Goal: Transaction & Acquisition: Purchase product/service

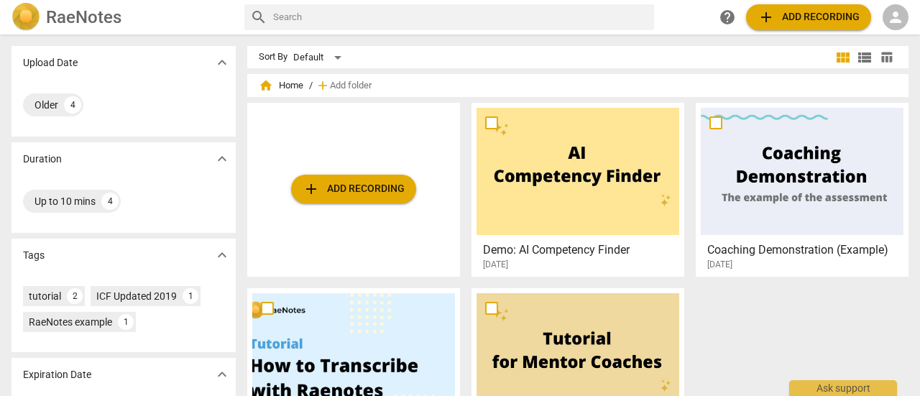
click at [354, 188] on span "add Add recording" at bounding box center [354, 188] width 102 height 17
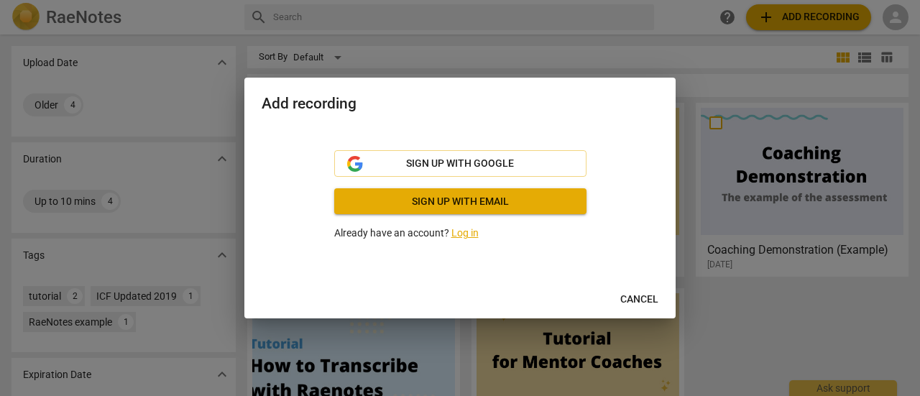
click at [457, 232] on link "Log in" at bounding box center [464, 233] width 27 height 12
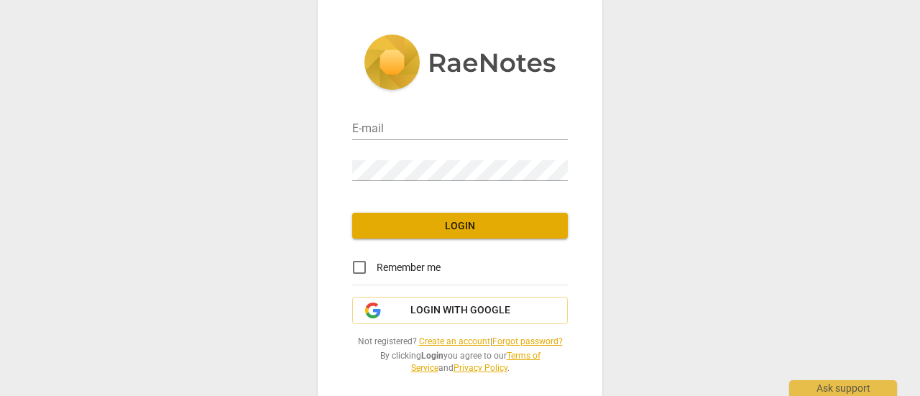
type input "[PERSON_NAME][EMAIL_ADDRESS][DOMAIN_NAME]"
click at [440, 225] on span "Login" at bounding box center [460, 226] width 193 height 14
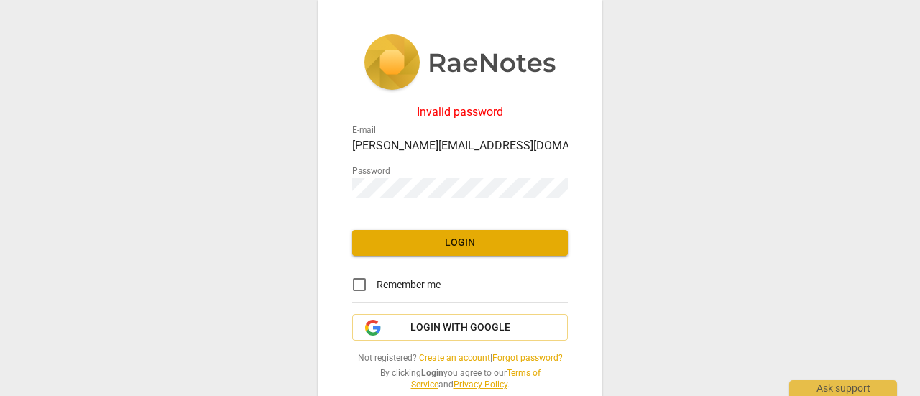
click at [474, 171] on div "Password" at bounding box center [460, 182] width 216 height 32
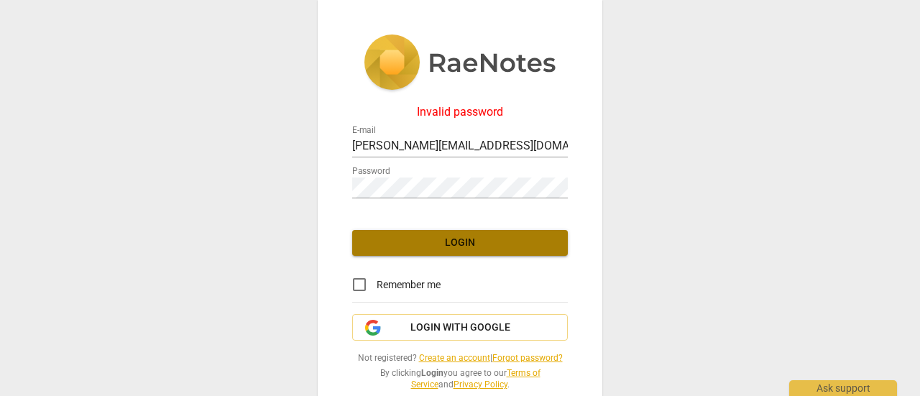
click at [447, 244] on span "Login" at bounding box center [460, 243] width 193 height 14
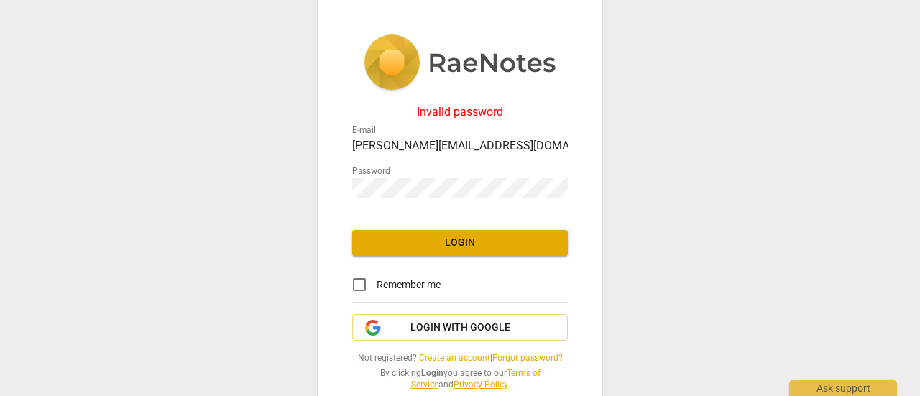
click at [453, 236] on span "Login" at bounding box center [460, 243] width 193 height 14
click at [321, 219] on div "Invalid password E-mail [PERSON_NAME][EMAIL_ADDRESS][DOMAIN_NAME] Password Logi…" at bounding box center [460, 213] width 285 height 426
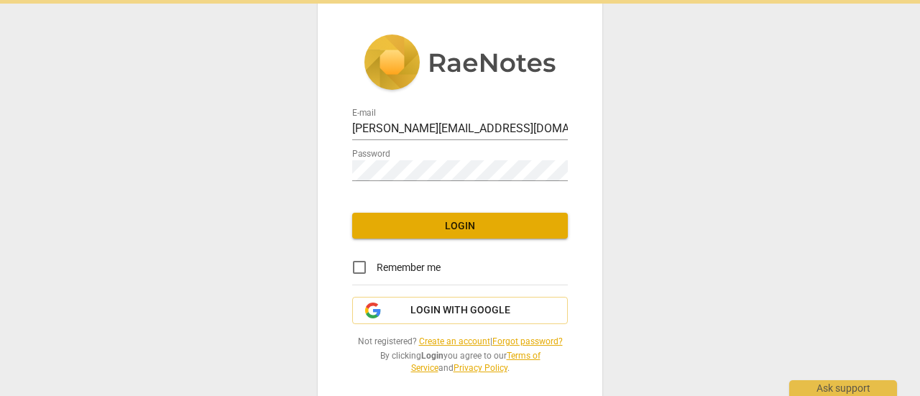
click at [343, 185] on div "E-mail [PERSON_NAME][EMAIL_ADDRESS][DOMAIN_NAME] Password Login Remember me Log…" at bounding box center [460, 204] width 285 height 408
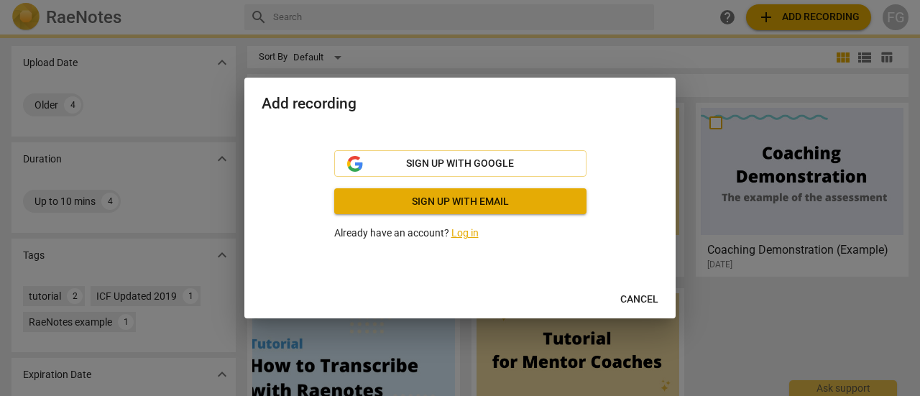
click at [457, 221] on div "Sign up with Google Sign up with email Already have an account? Log in" at bounding box center [460, 195] width 252 height 91
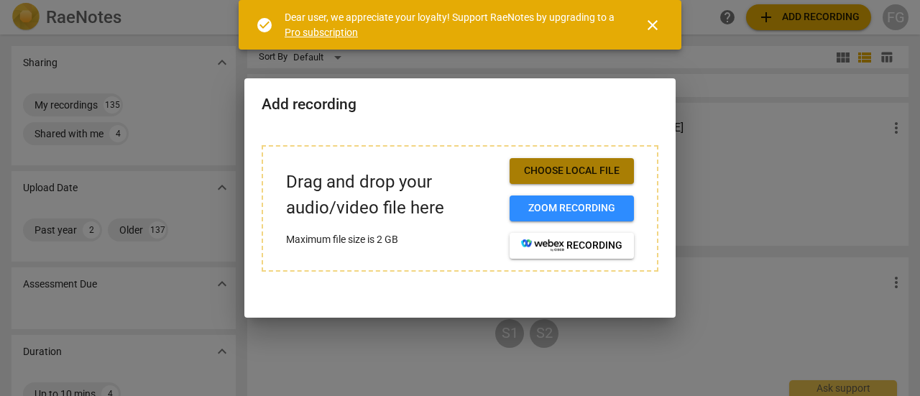
click at [566, 165] on span "Choose local file" at bounding box center [571, 171] width 101 height 14
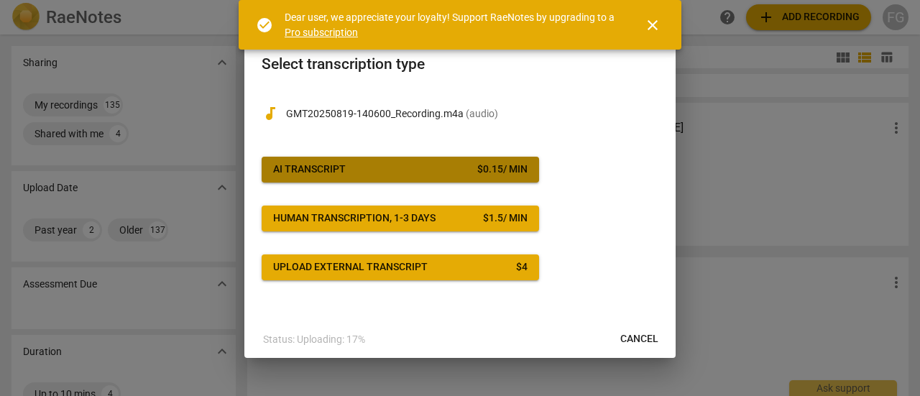
click at [371, 165] on span "AI Transcript $ 0.15 / min" at bounding box center [400, 169] width 254 height 14
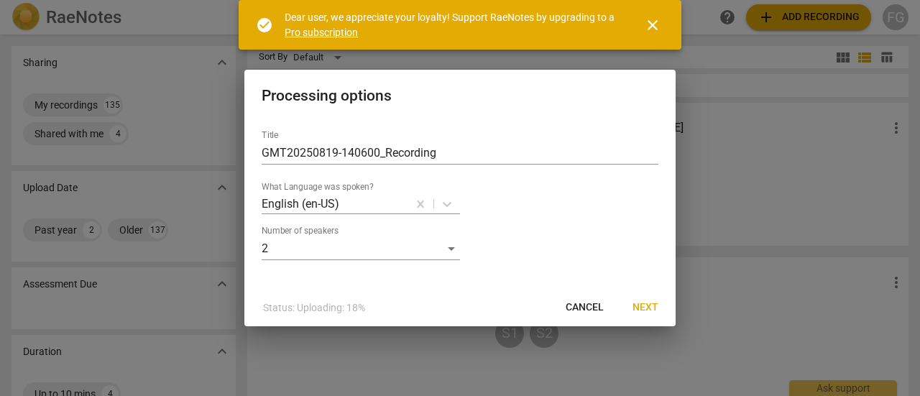
click at [650, 311] on span "Next" at bounding box center [646, 307] width 26 height 14
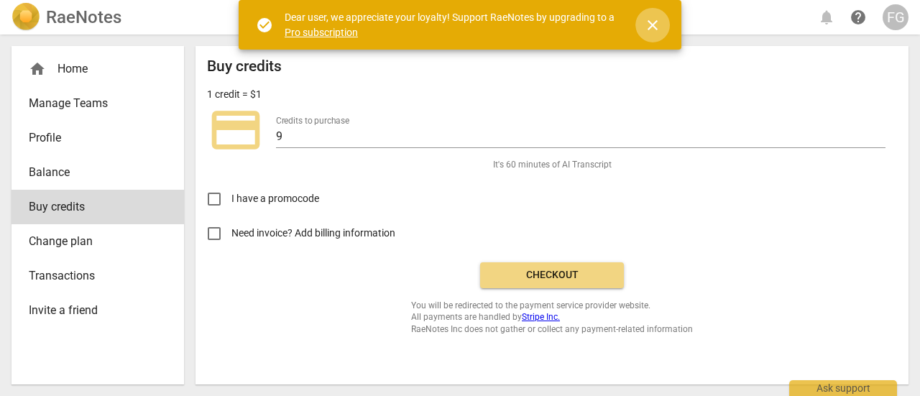
click at [651, 23] on span "close" at bounding box center [652, 25] width 17 height 17
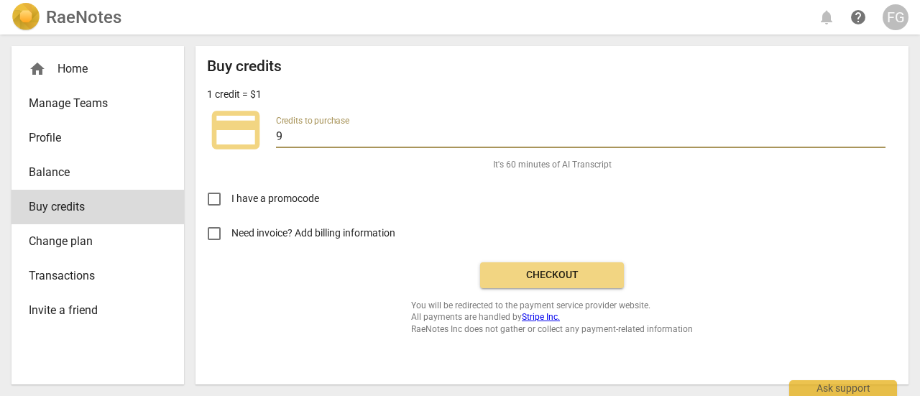
click at [293, 137] on input "9" at bounding box center [581, 137] width 610 height 21
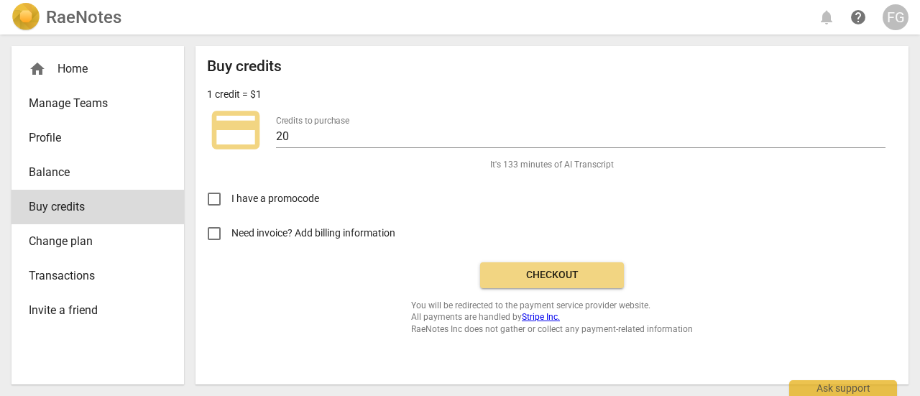
click at [372, 163] on div "Buy credits 1 credit = $1 credit_card Credits to purchase 20 It's 133 minutes o…" at bounding box center [552, 196] width 690 height 277
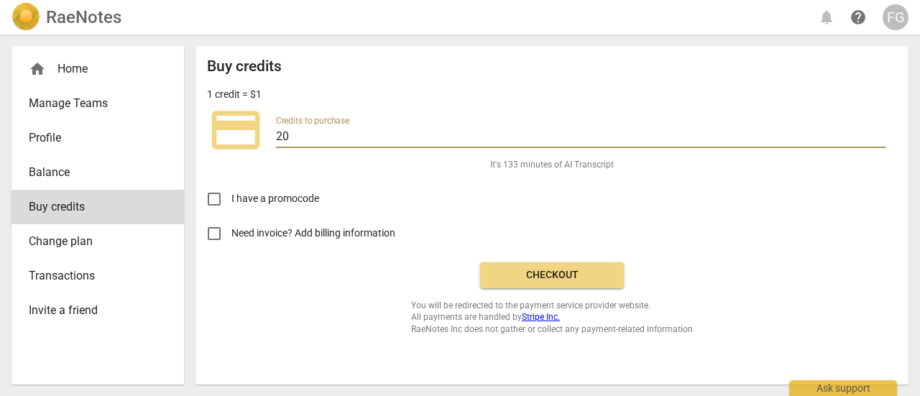
click at [305, 138] on input "20" at bounding box center [581, 137] width 610 height 21
type input "21"
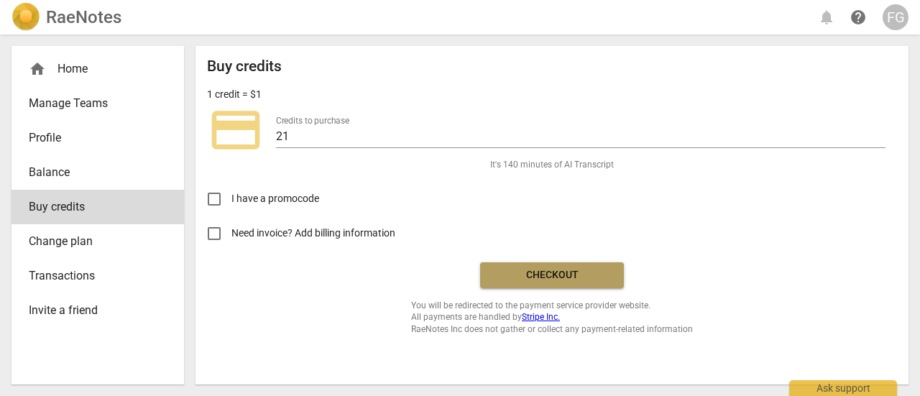
click at [571, 274] on span "Checkout" at bounding box center [552, 275] width 121 height 14
